Goal: Task Accomplishment & Management: Complete application form

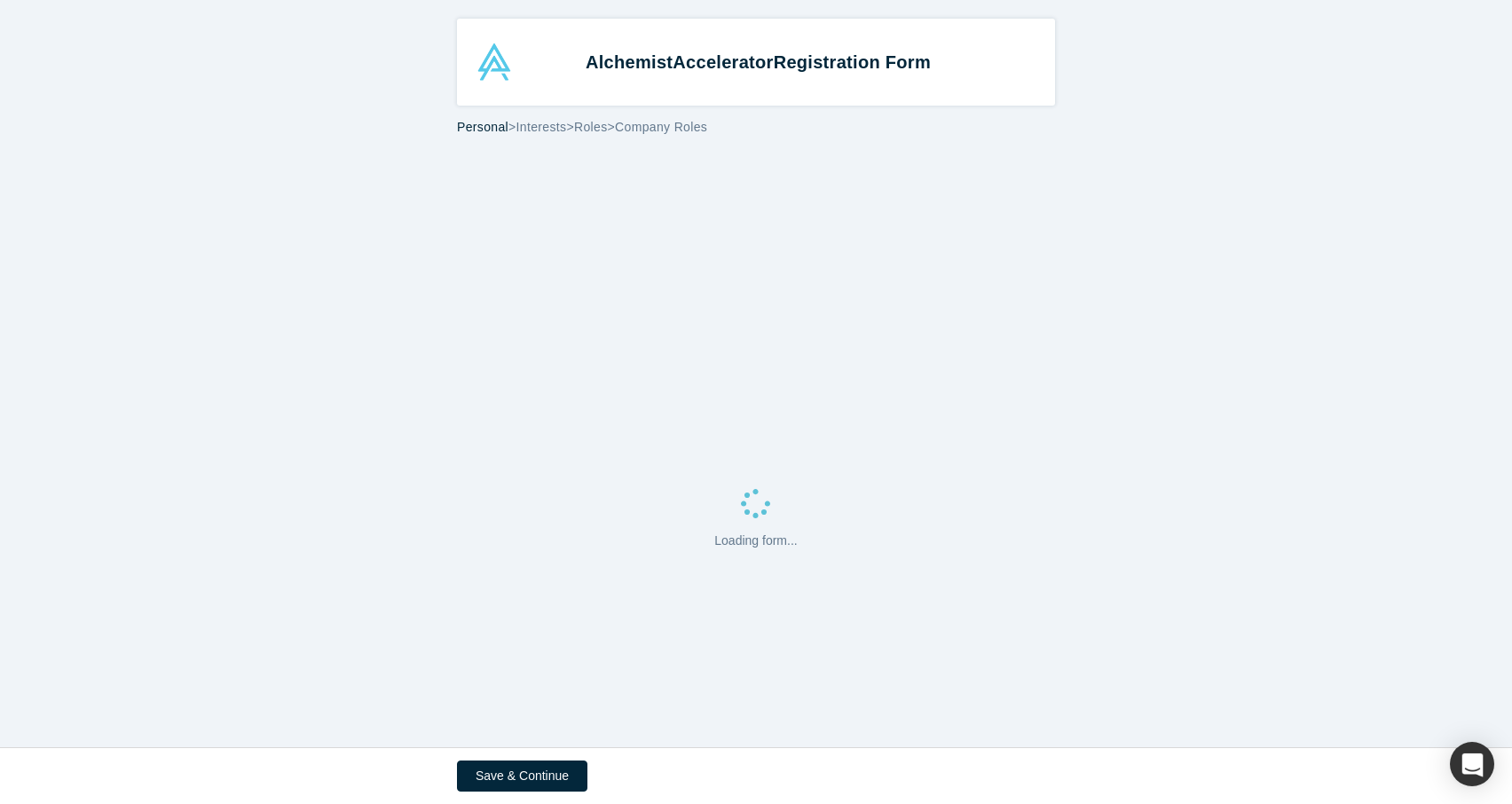
select select "US"
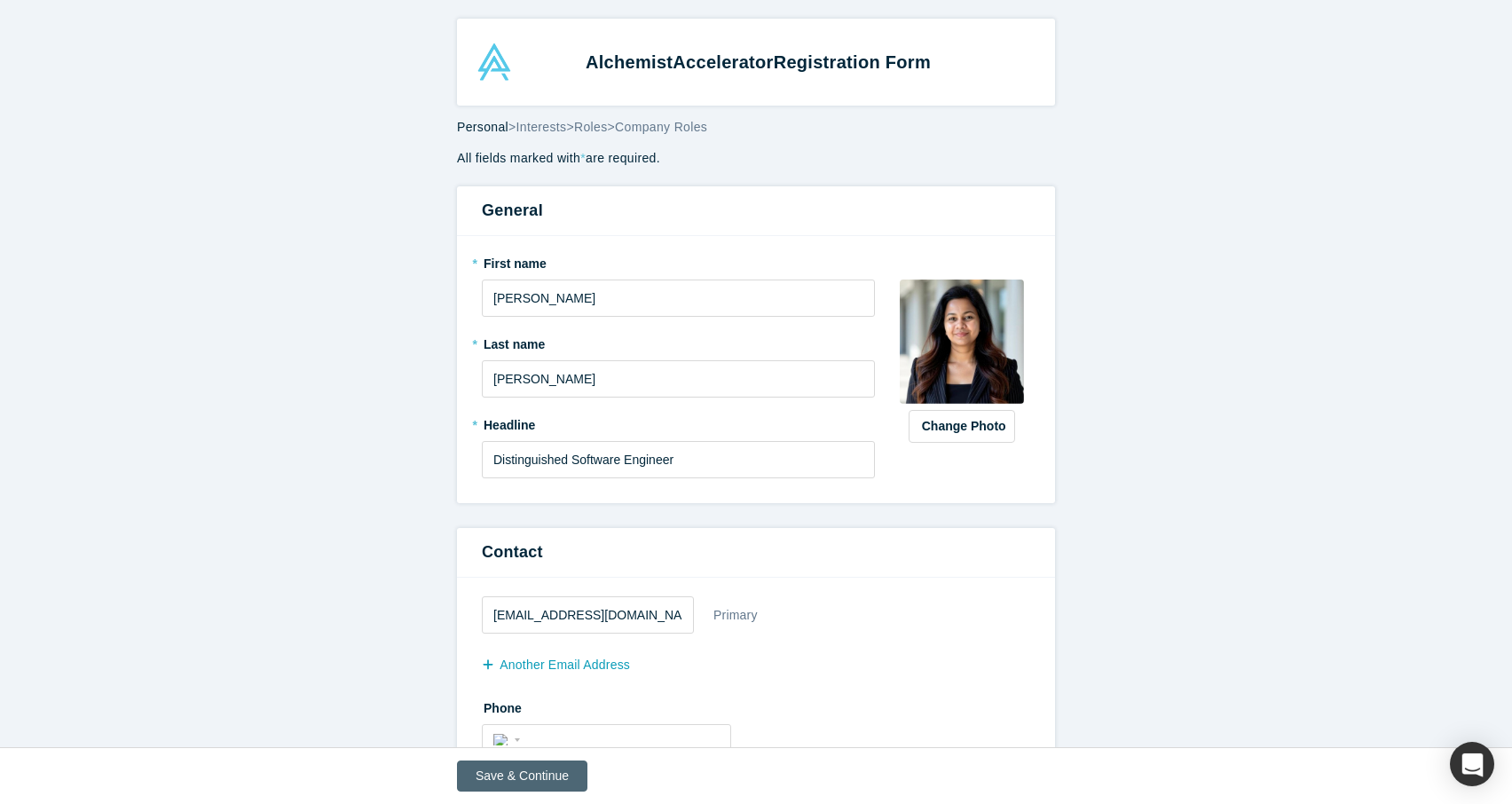
click at [510, 773] on button "Save & Continue" at bounding box center [523, 775] width 131 height 31
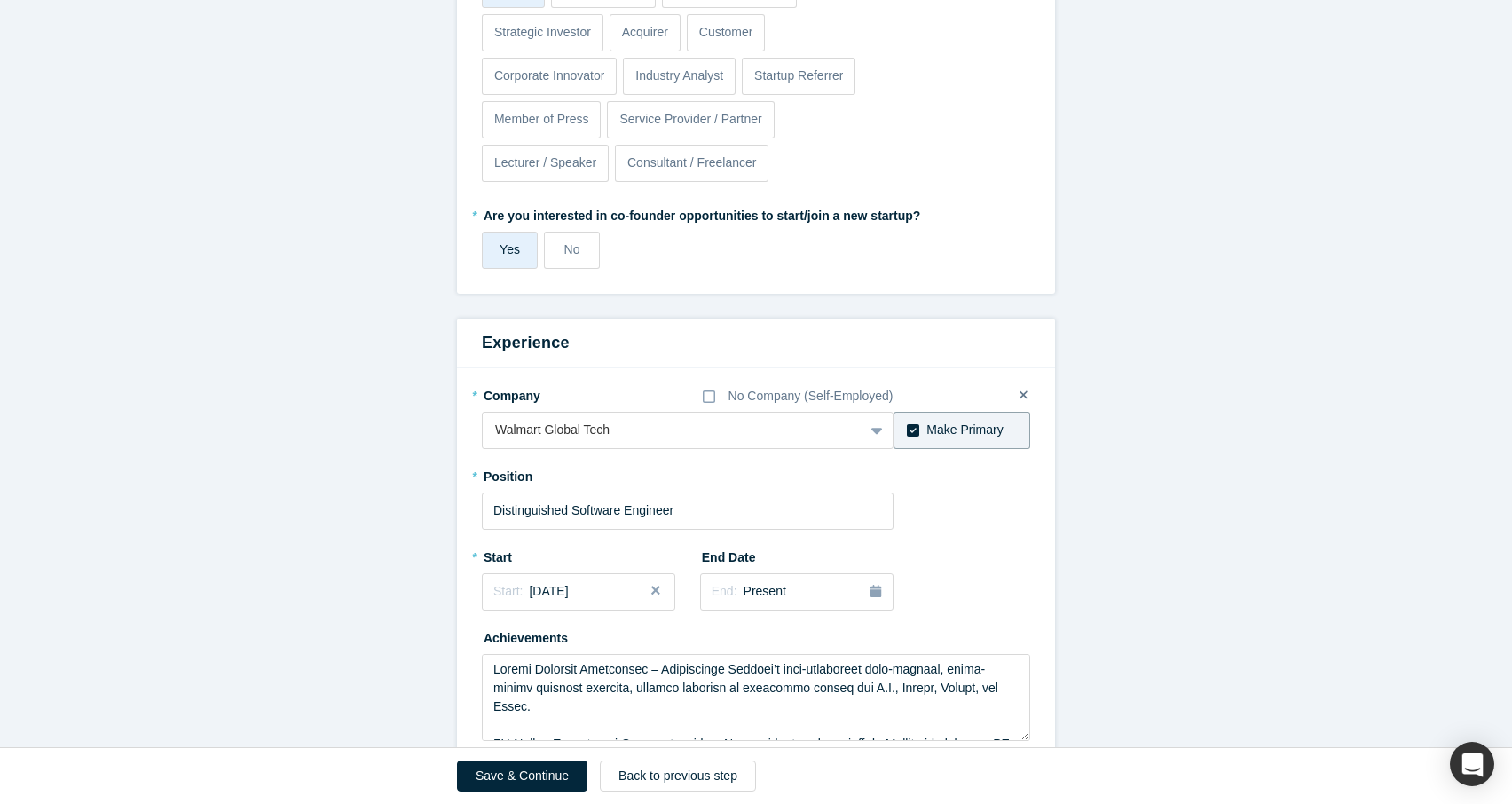
scroll to position [968, 0]
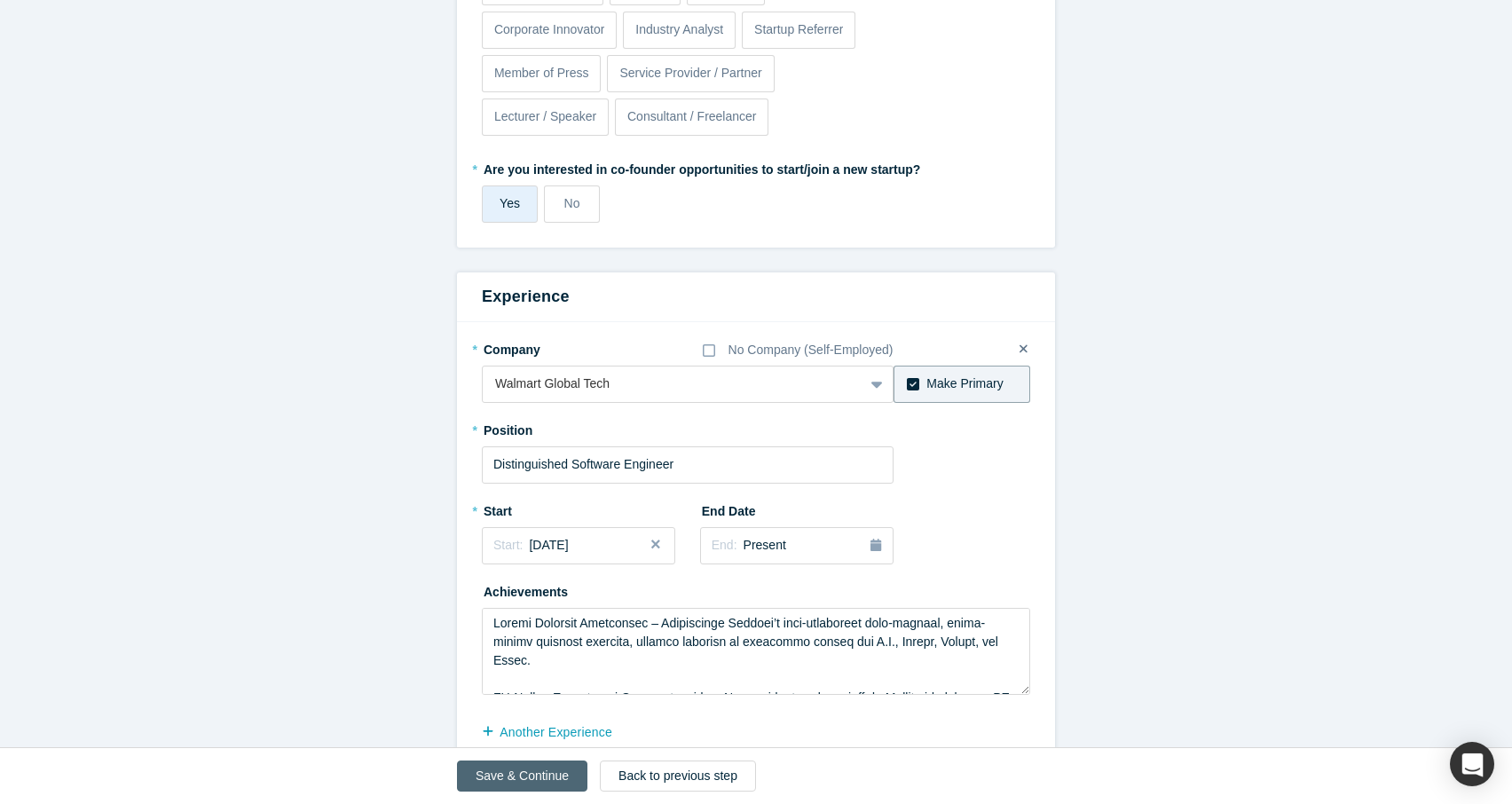
click at [518, 775] on button "Save & Continue" at bounding box center [523, 775] width 131 height 31
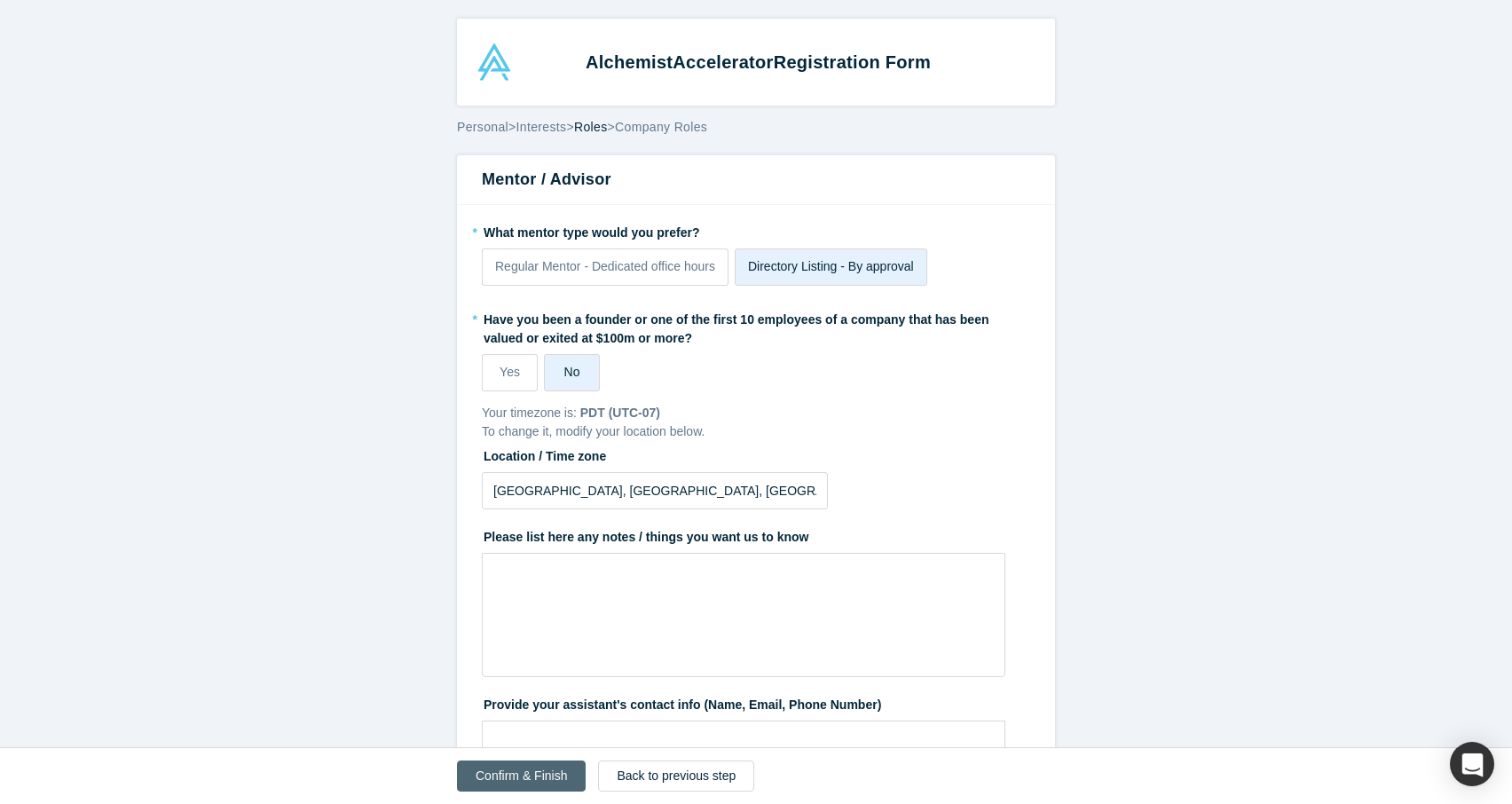
click at [518, 775] on button "Confirm & Finish" at bounding box center [522, 775] width 129 height 31
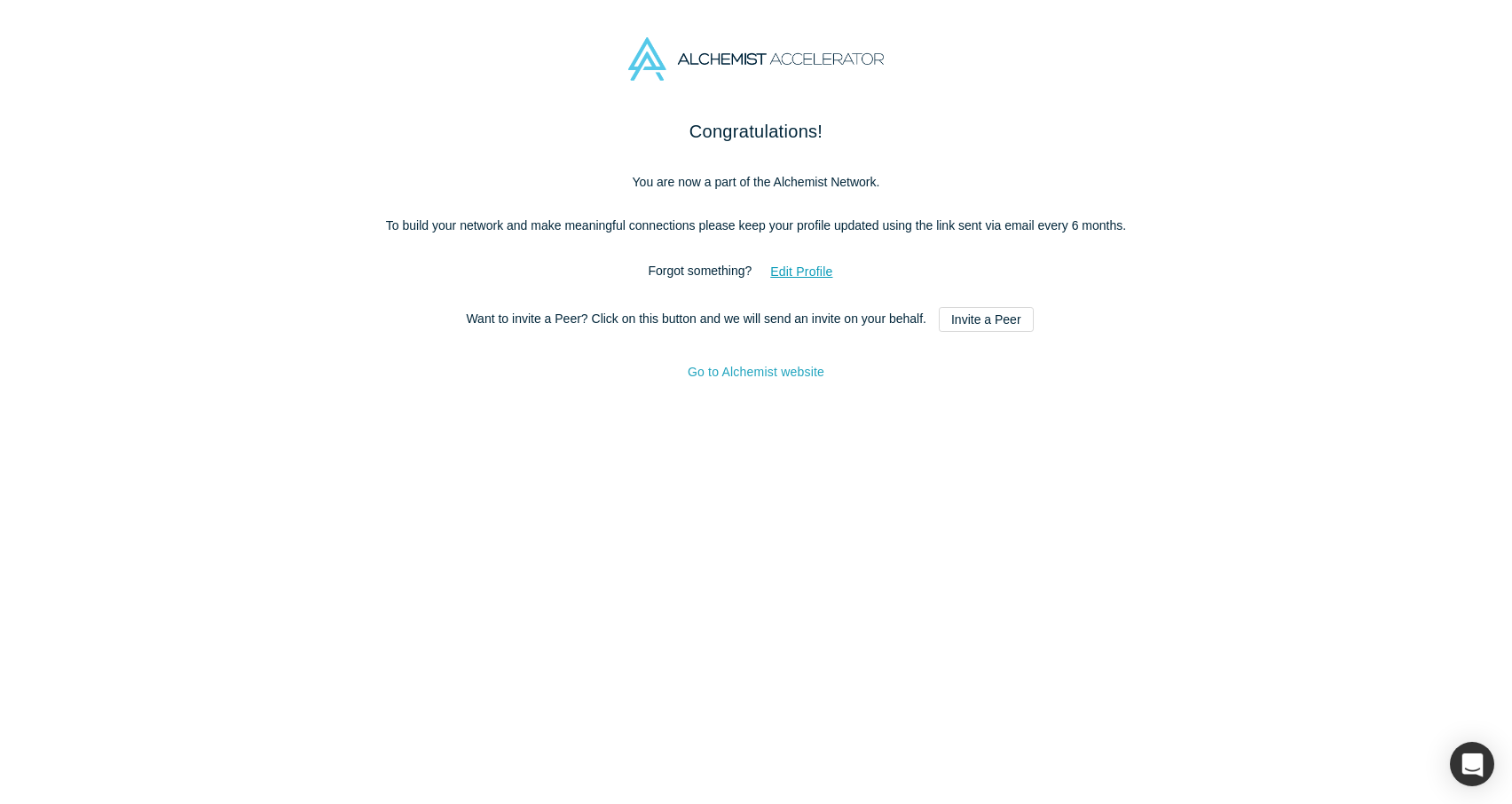
click at [743, 379] on link "Go to Alchemist website" at bounding box center [756, 372] width 137 height 14
